Goal: Transaction & Acquisition: Purchase product/service

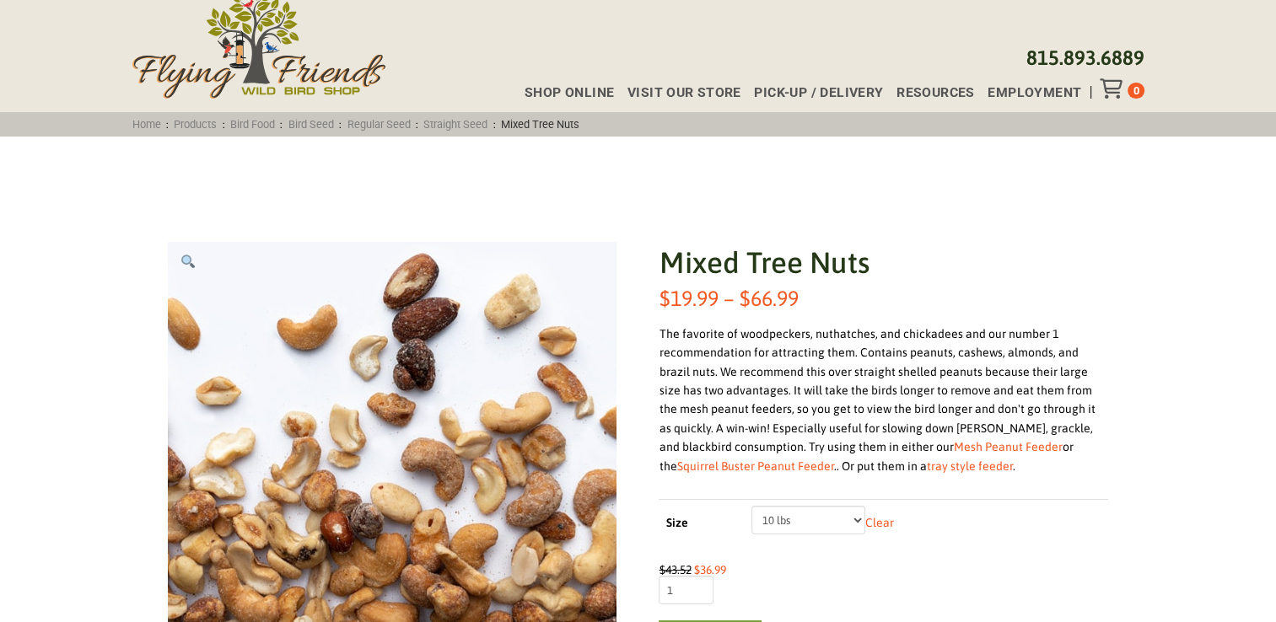
scroll to position [253, 0]
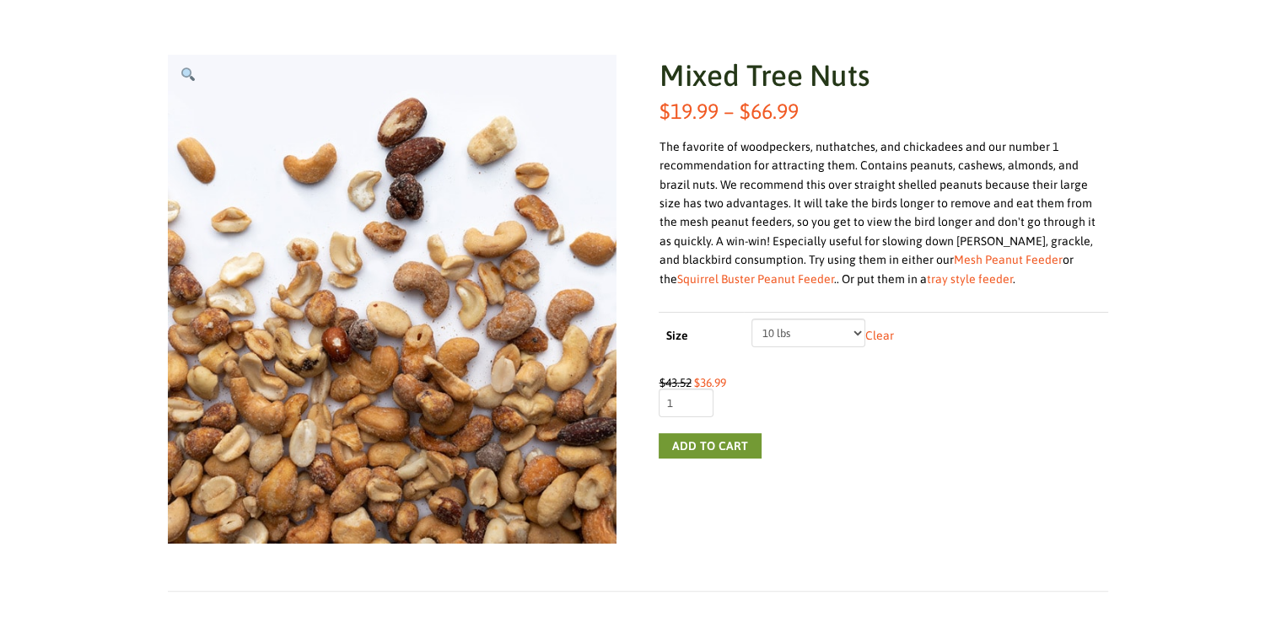
click at [857, 329] on select "Choose an option 5 lbs 10 lbs 20 lbs" at bounding box center [808, 333] width 114 height 29
select select "20 lbs"
click at [751, 319] on select "Choose an option 5 lbs 10 lbs 20 lbs" at bounding box center [808, 333] width 114 height 29
